Goal: Task Accomplishment & Management: Manage account settings

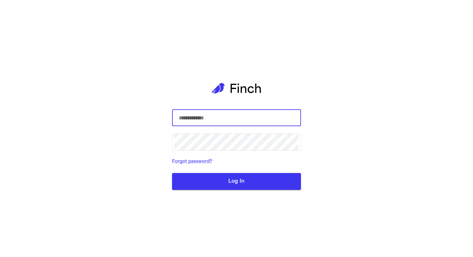
click at [0, 257] on com-1password-button at bounding box center [0, 257] width 0 height 0
type input "**********"
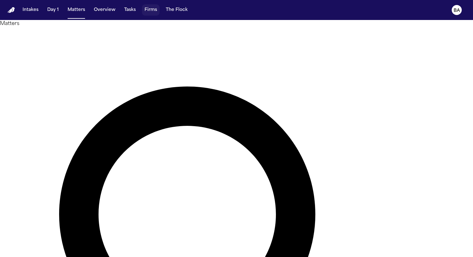
click at [147, 11] on button "Firms" at bounding box center [151, 9] width 18 height 11
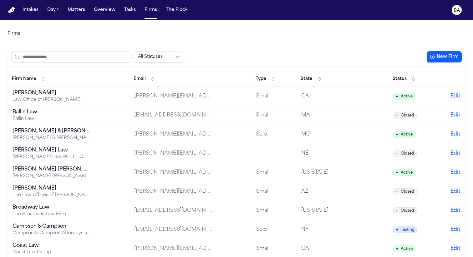
click at [76, 12] on button "Matters" at bounding box center [76, 9] width 23 height 11
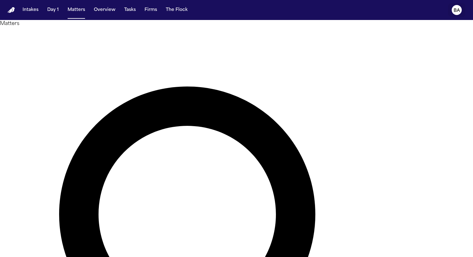
click at [456, 11] on text "BA" at bounding box center [456, 10] width 7 height 4
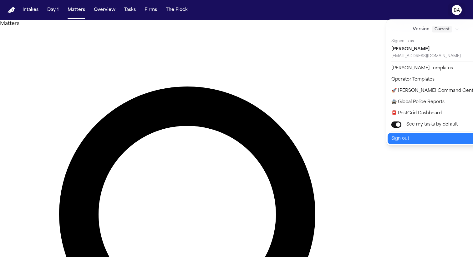
click at [415, 142] on button "Sign out" at bounding box center [439, 138] width 104 height 11
